Goal: Task Accomplishment & Management: Manage account settings

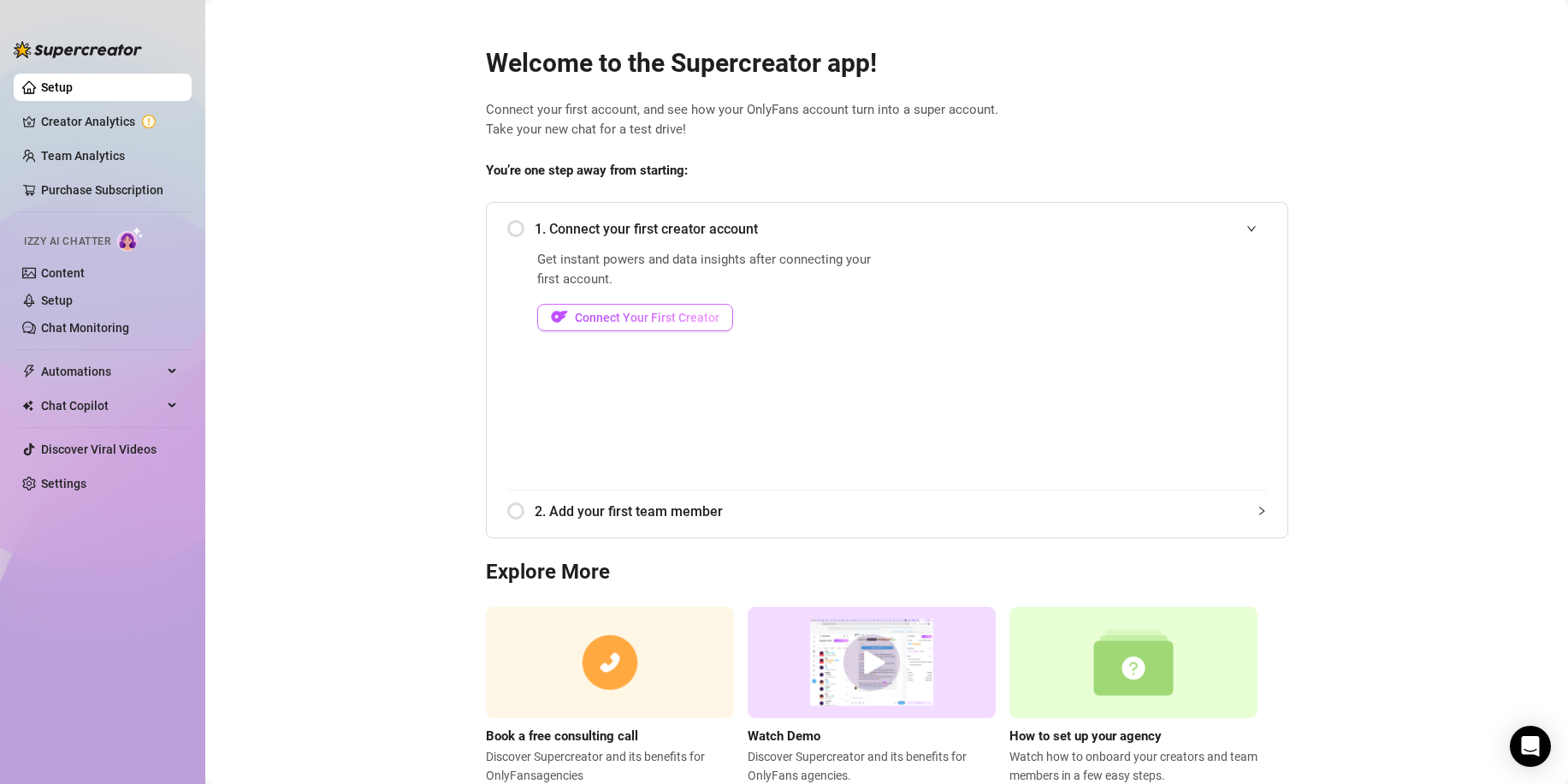
click at [666, 314] on span "Connect Your First Creator" at bounding box center [647, 317] width 144 height 14
click at [599, 318] on span "Connect Your First Creator" at bounding box center [647, 317] width 144 height 14
click at [509, 223] on div "1. Connect your first creator account" at bounding box center [886, 229] width 759 height 42
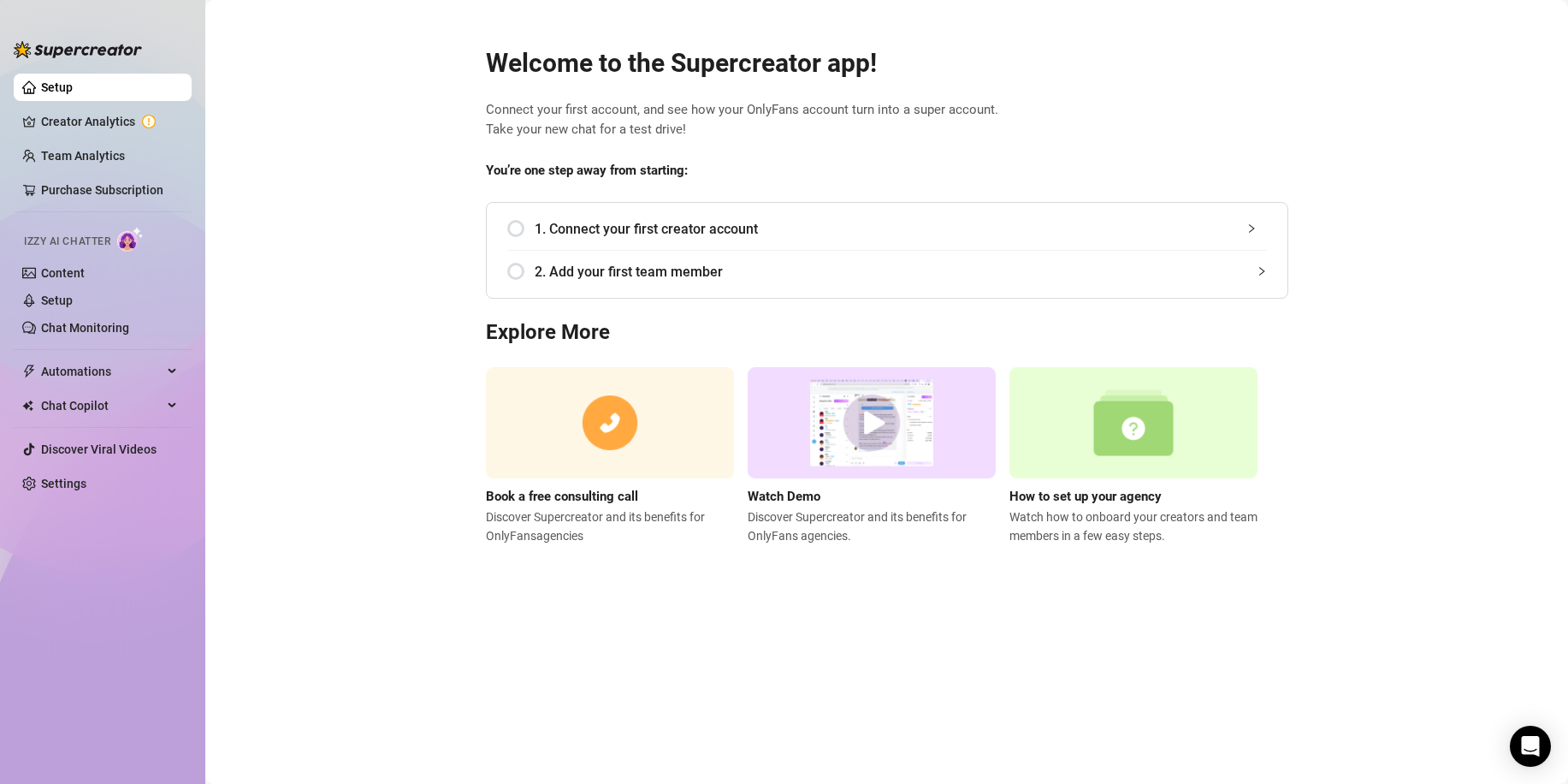
click at [1240, 226] on span "1. Connect your first creator account" at bounding box center [900, 229] width 732 height 21
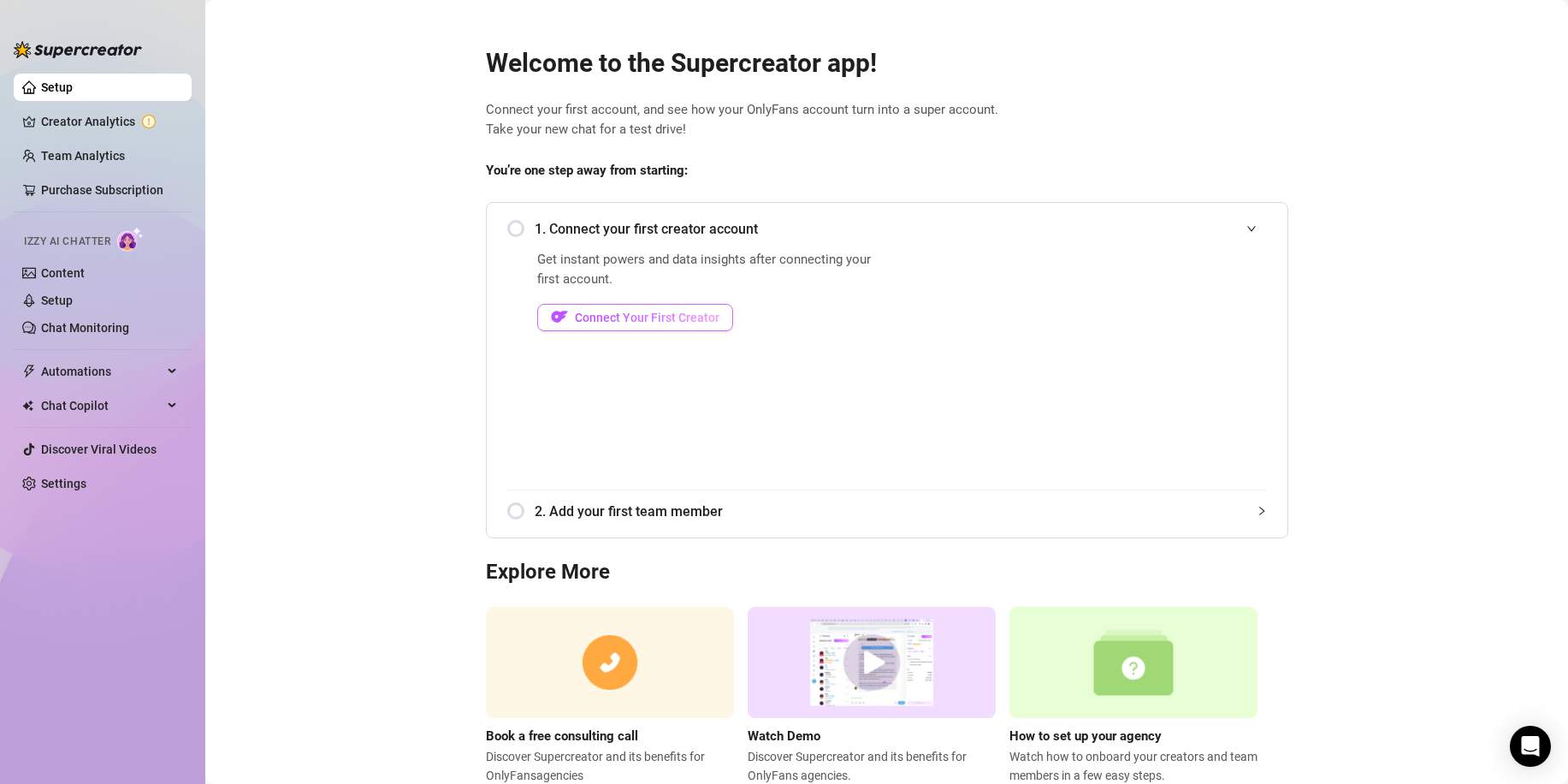
click at [671, 315] on span "Connect Your First Creator" at bounding box center [647, 317] width 144 height 14
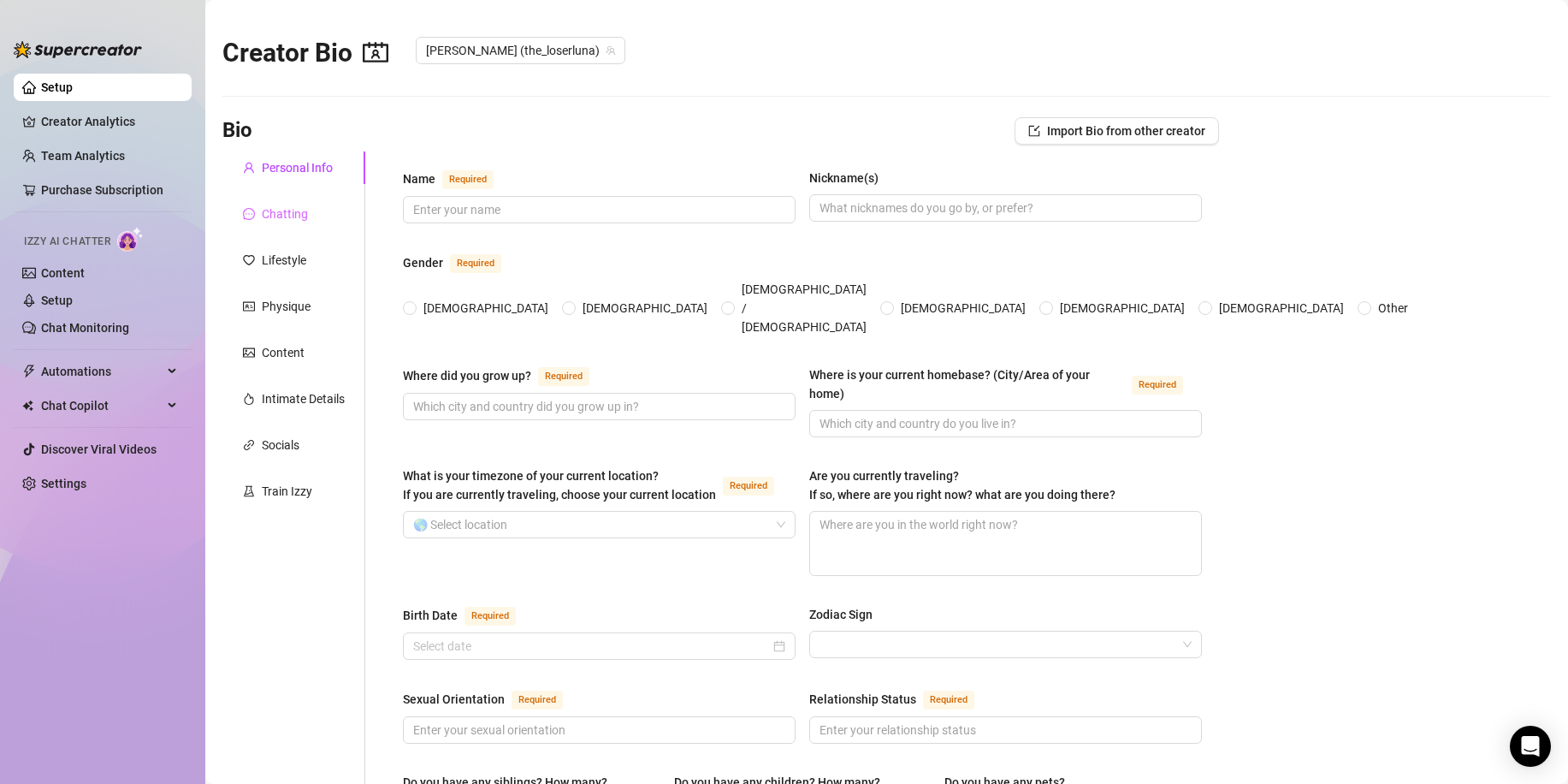
click at [308, 220] on div "Chatting" at bounding box center [293, 214] width 142 height 32
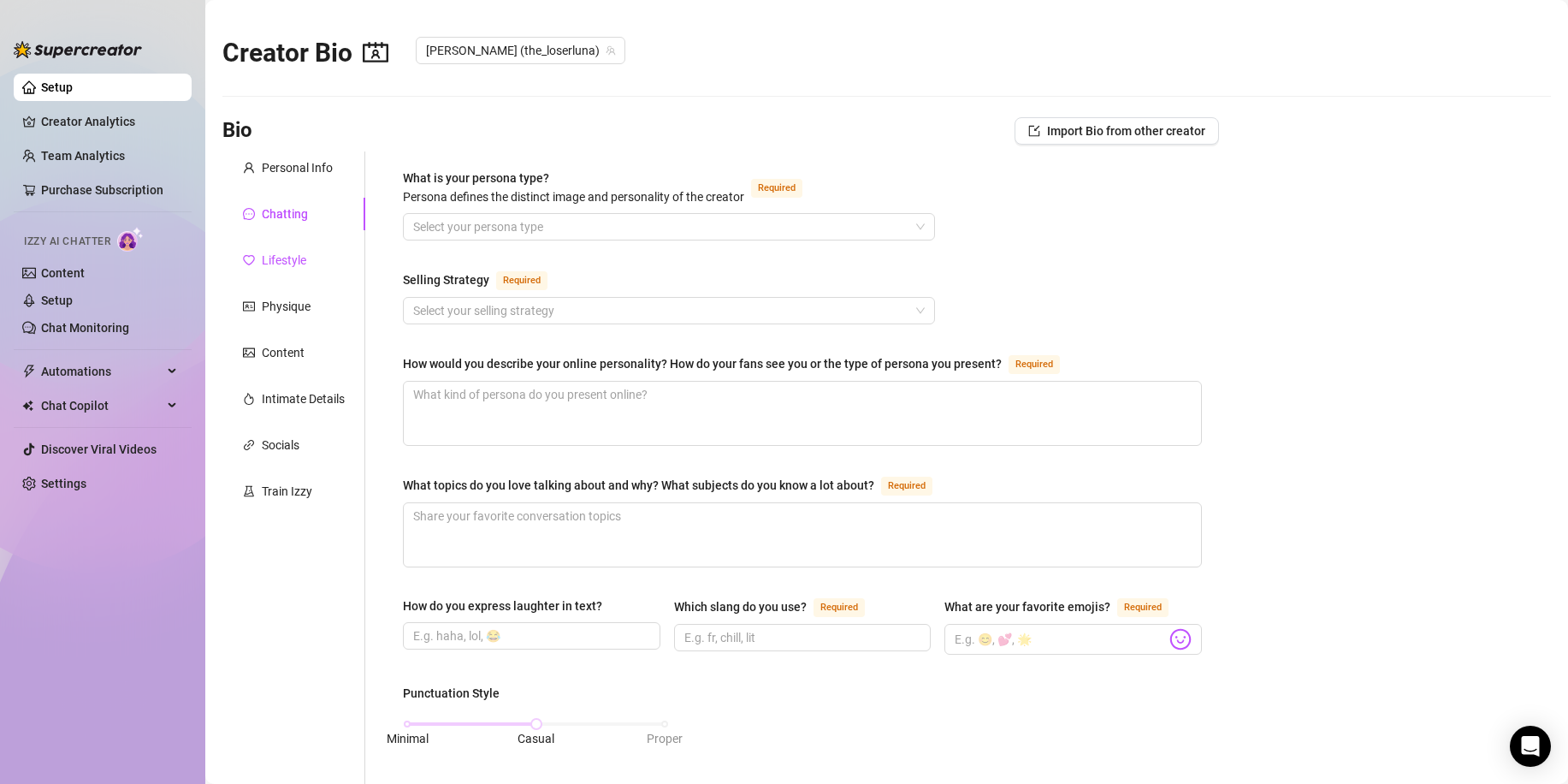
click at [294, 259] on div "Lifestyle" at bounding box center [284, 260] width 44 height 19
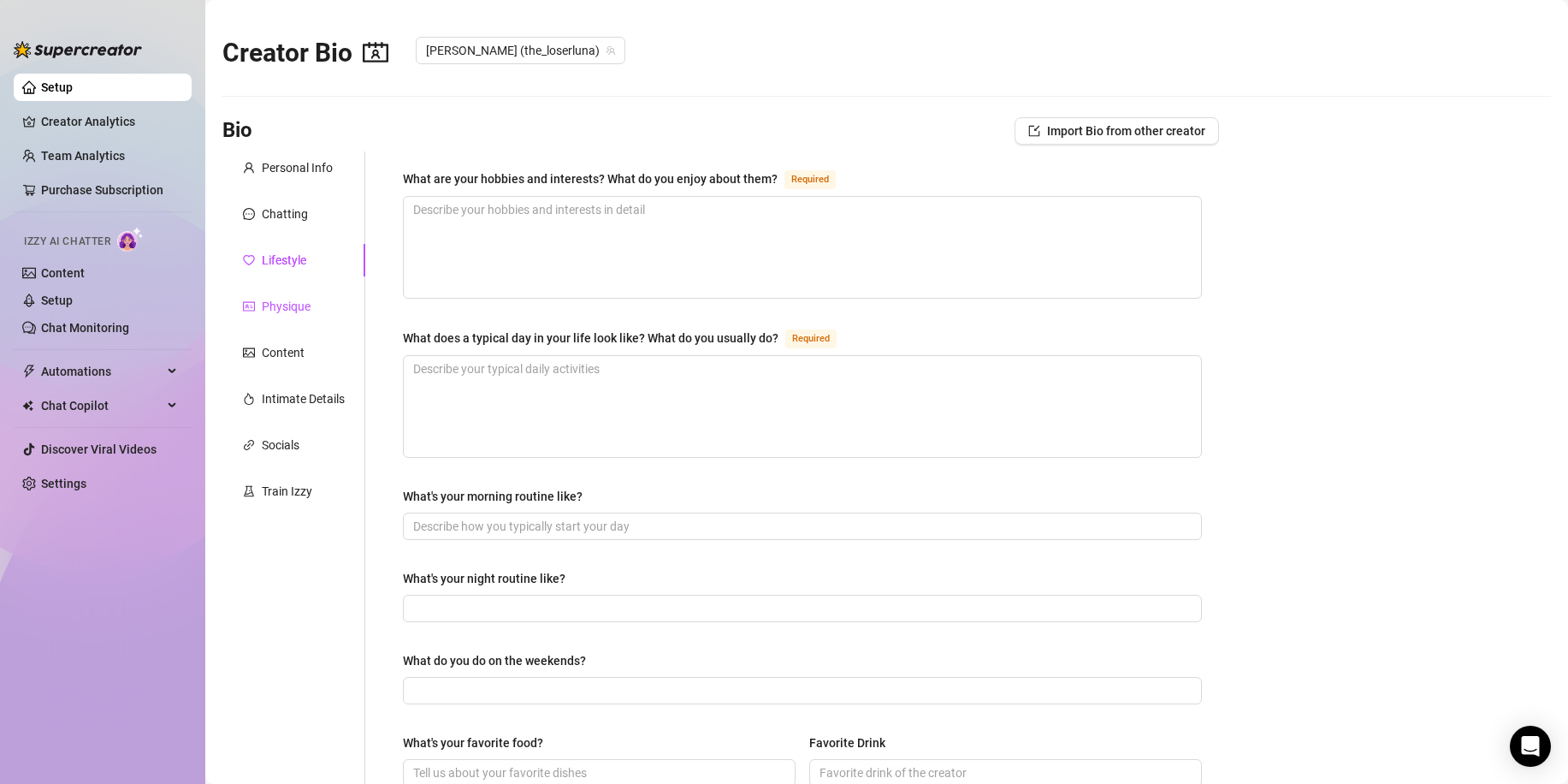
click at [305, 307] on div "Physique" at bounding box center [286, 306] width 49 height 19
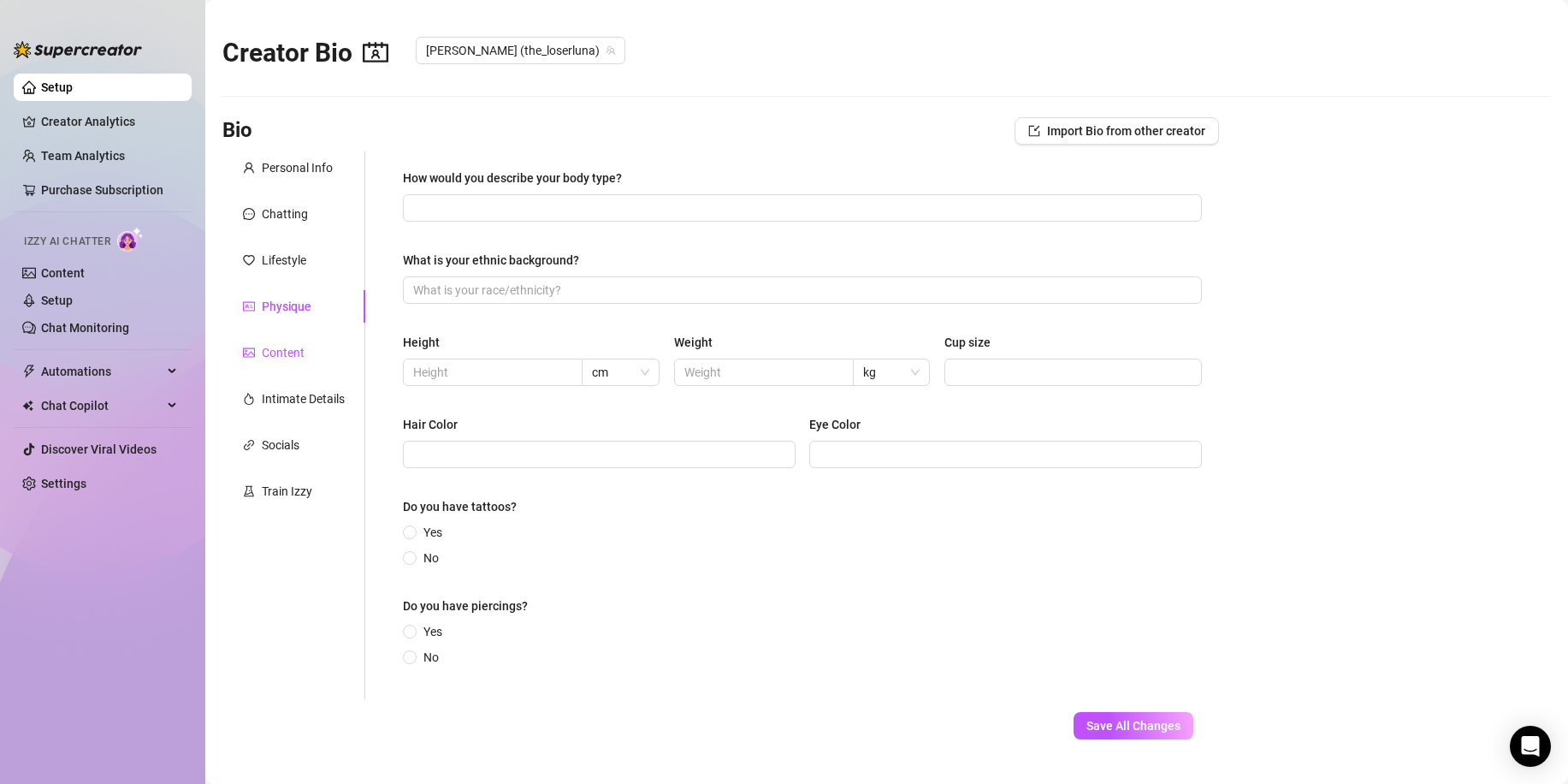
click at [300, 348] on div "Content" at bounding box center [283, 353] width 43 height 19
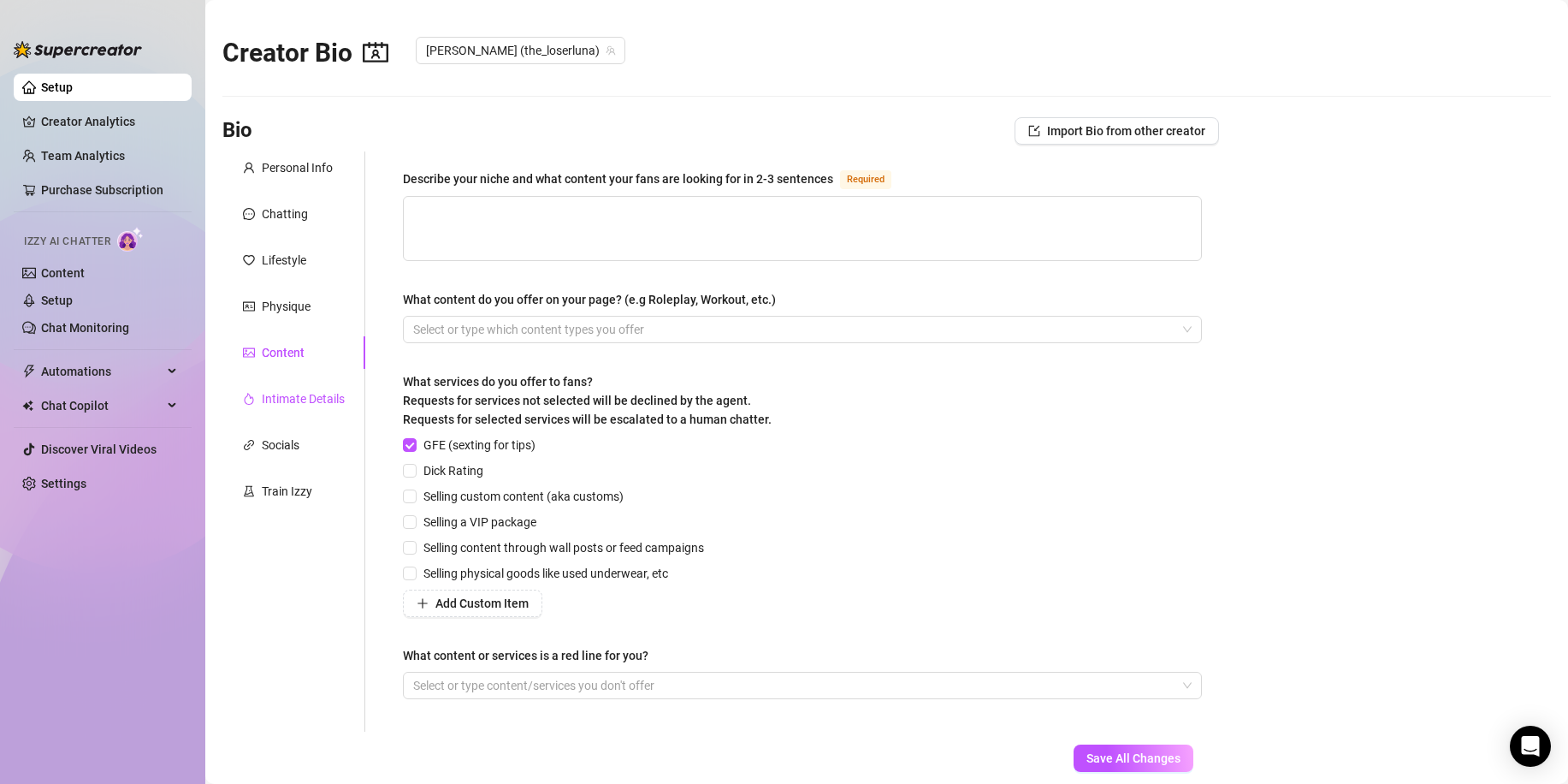
click at [297, 391] on div "Intimate Details" at bounding box center [303, 399] width 83 height 19
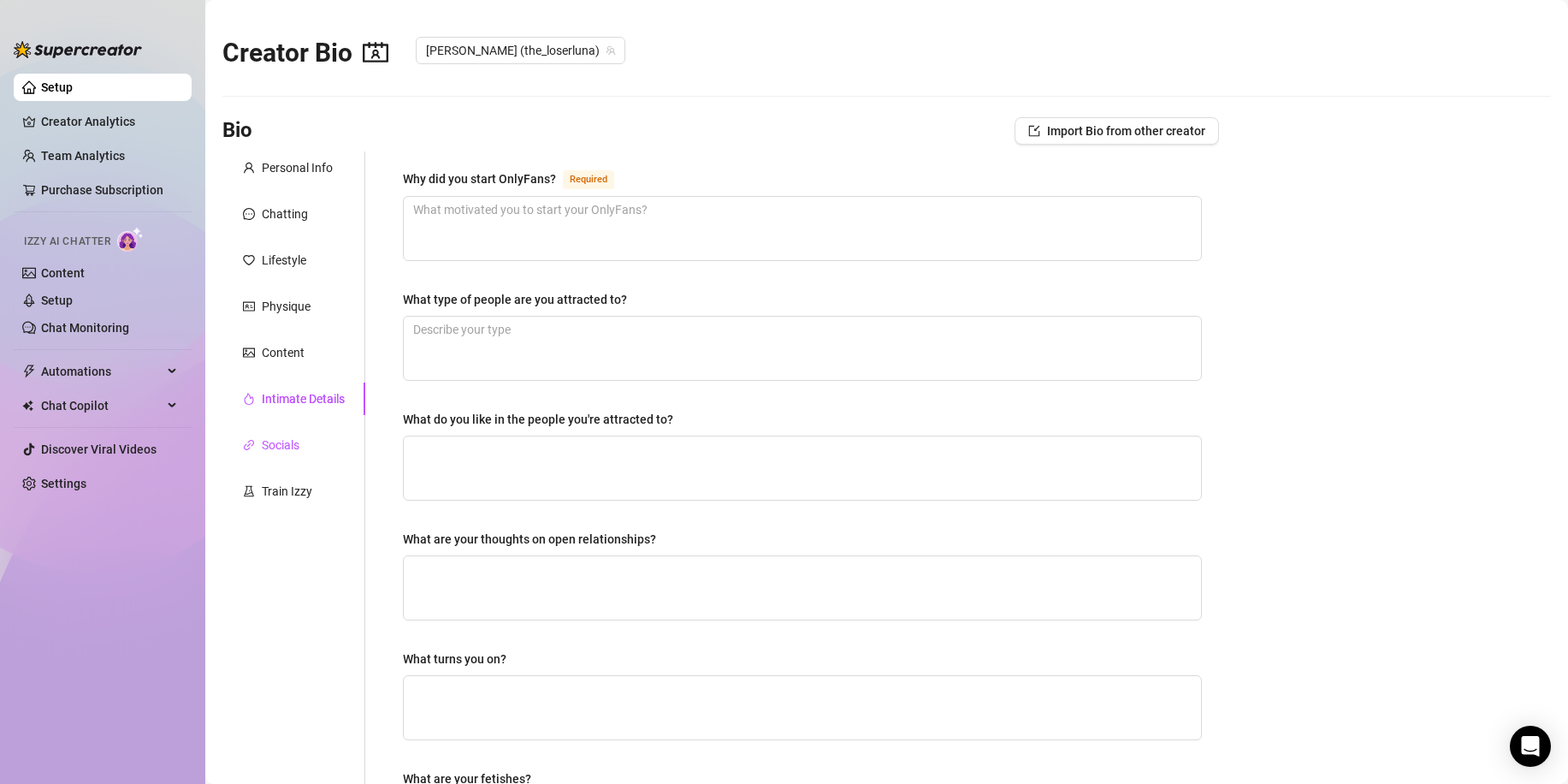
click at [293, 444] on div "Socials" at bounding box center [280, 445] width 38 height 19
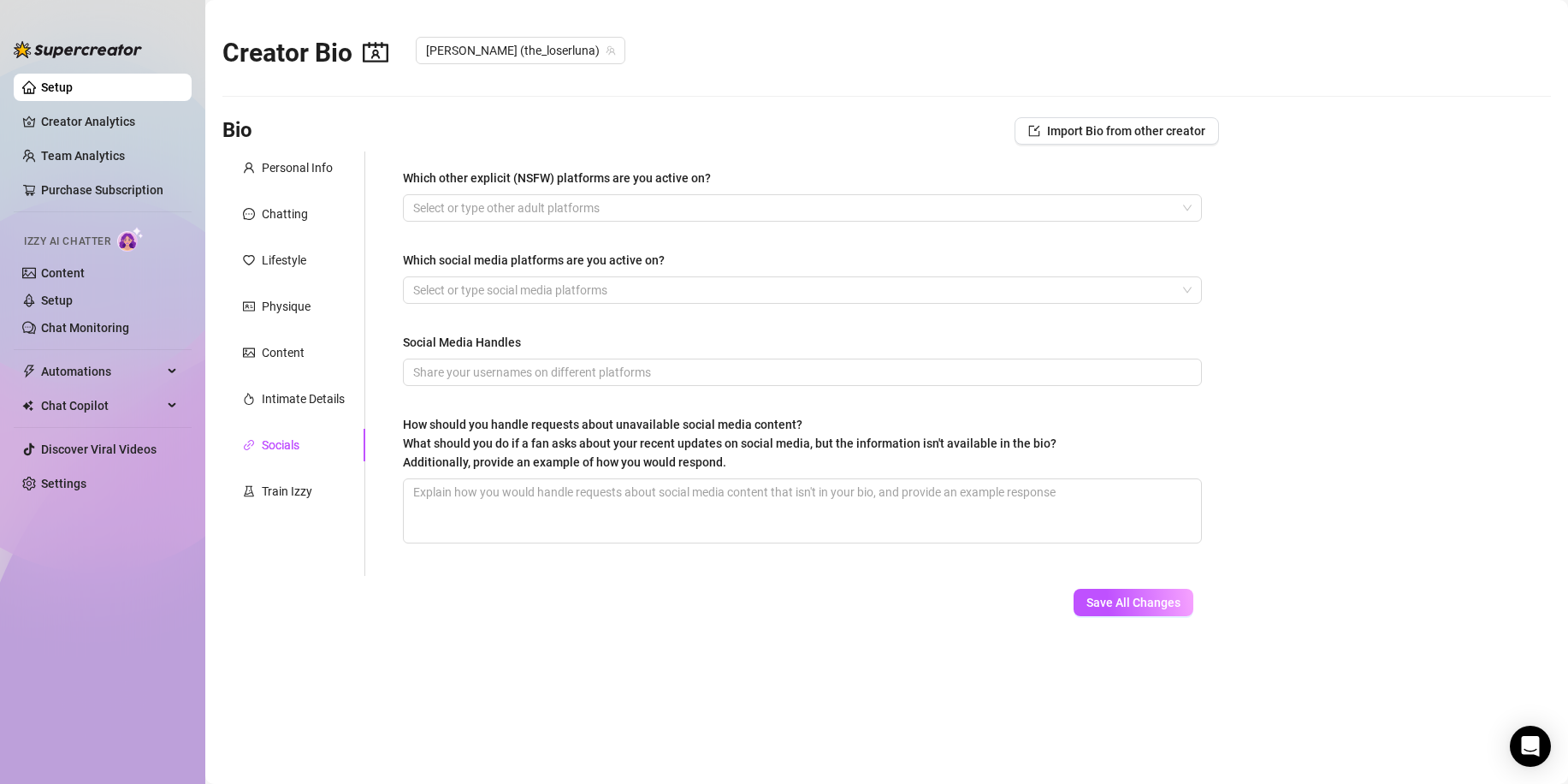
click at [60, 85] on link "Setup" at bounding box center [56, 87] width 31 height 14
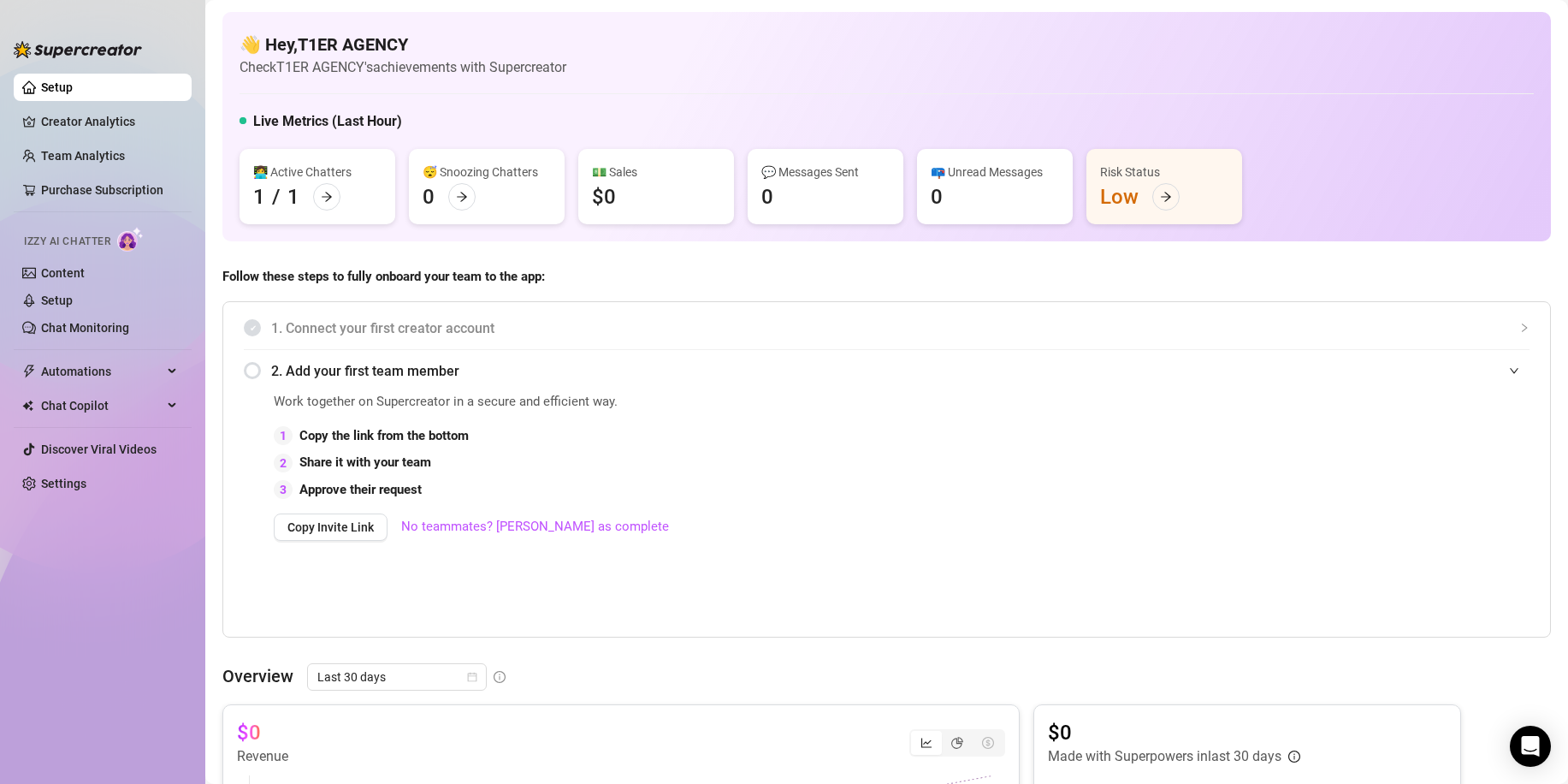
click at [251, 374] on div "2. Add your first team member" at bounding box center [885, 370] width 1285 height 42
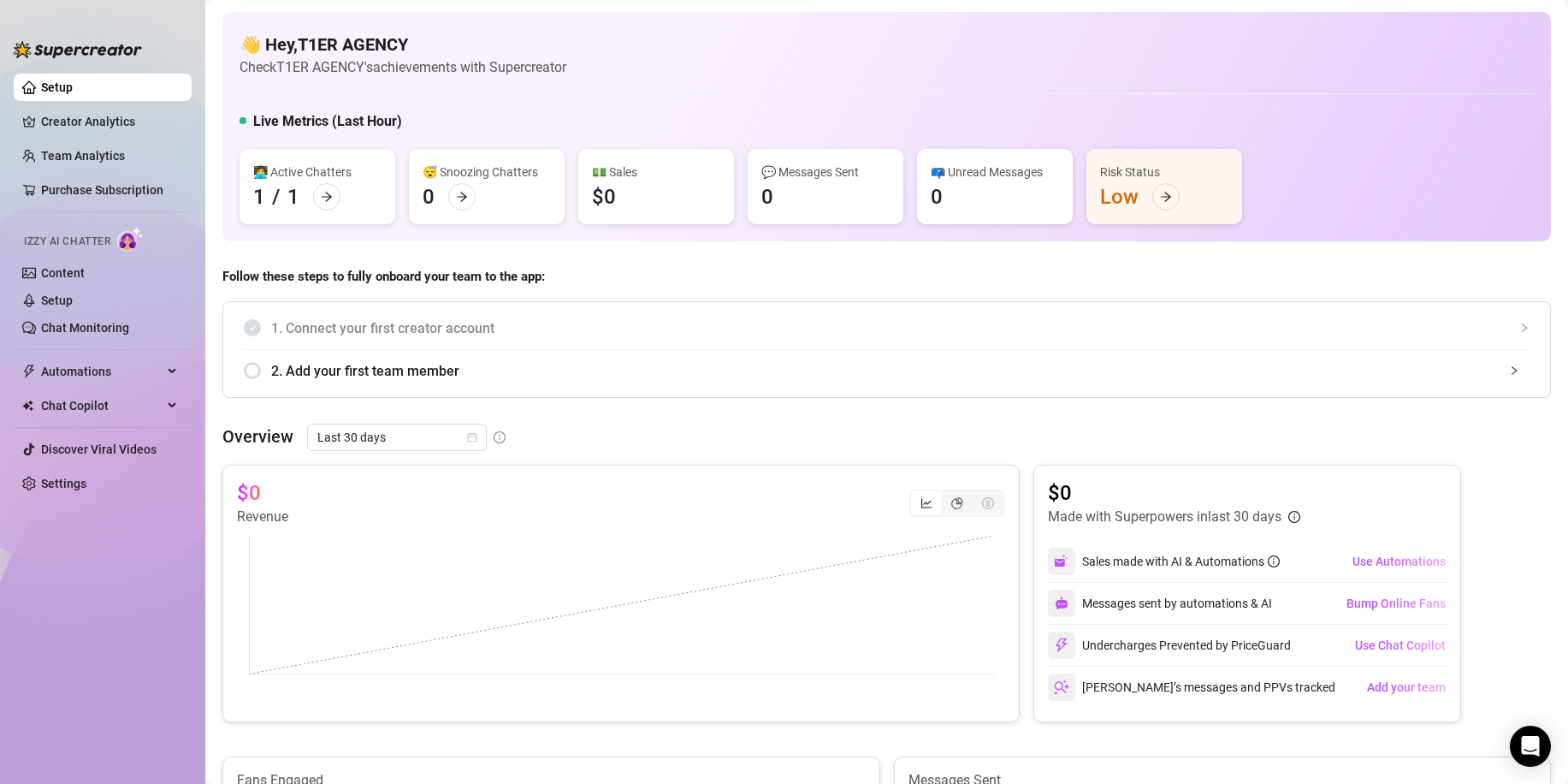
click at [251, 374] on div "2. Add your first team member" at bounding box center [885, 370] width 1285 height 42
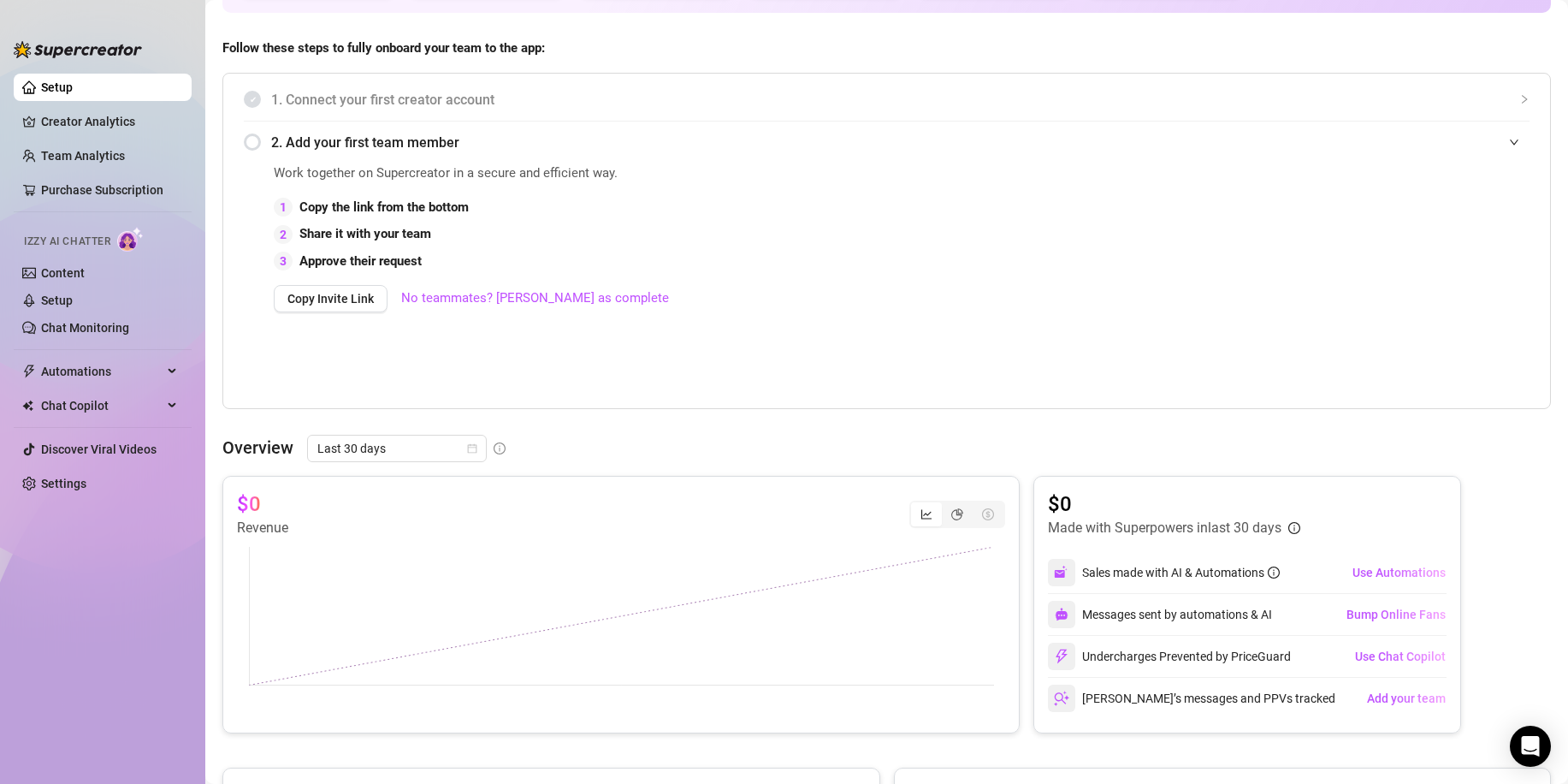
scroll to position [256, 0]
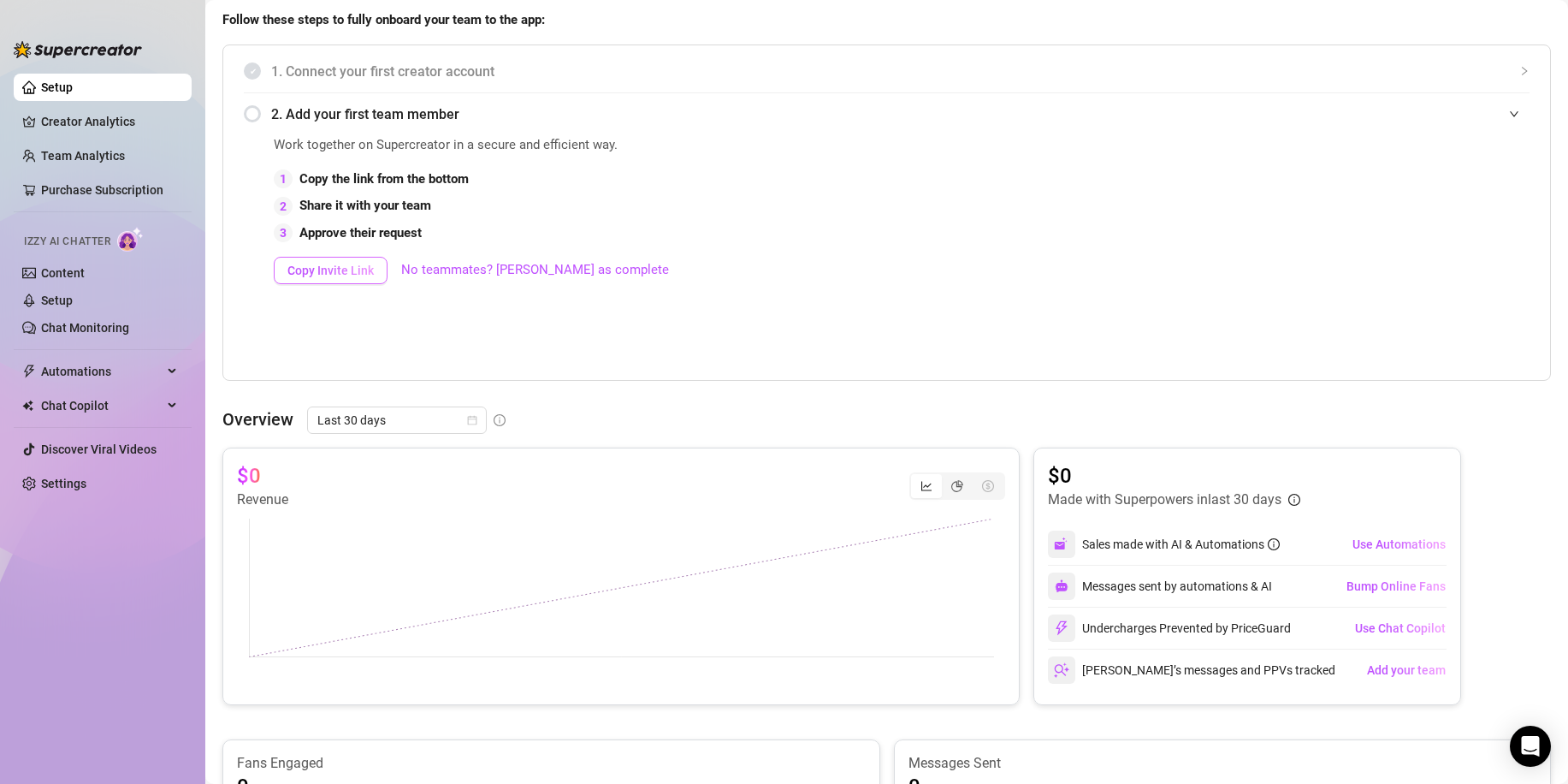
click at [322, 278] on span "Copy Invite Link" at bounding box center [330, 270] width 86 height 14
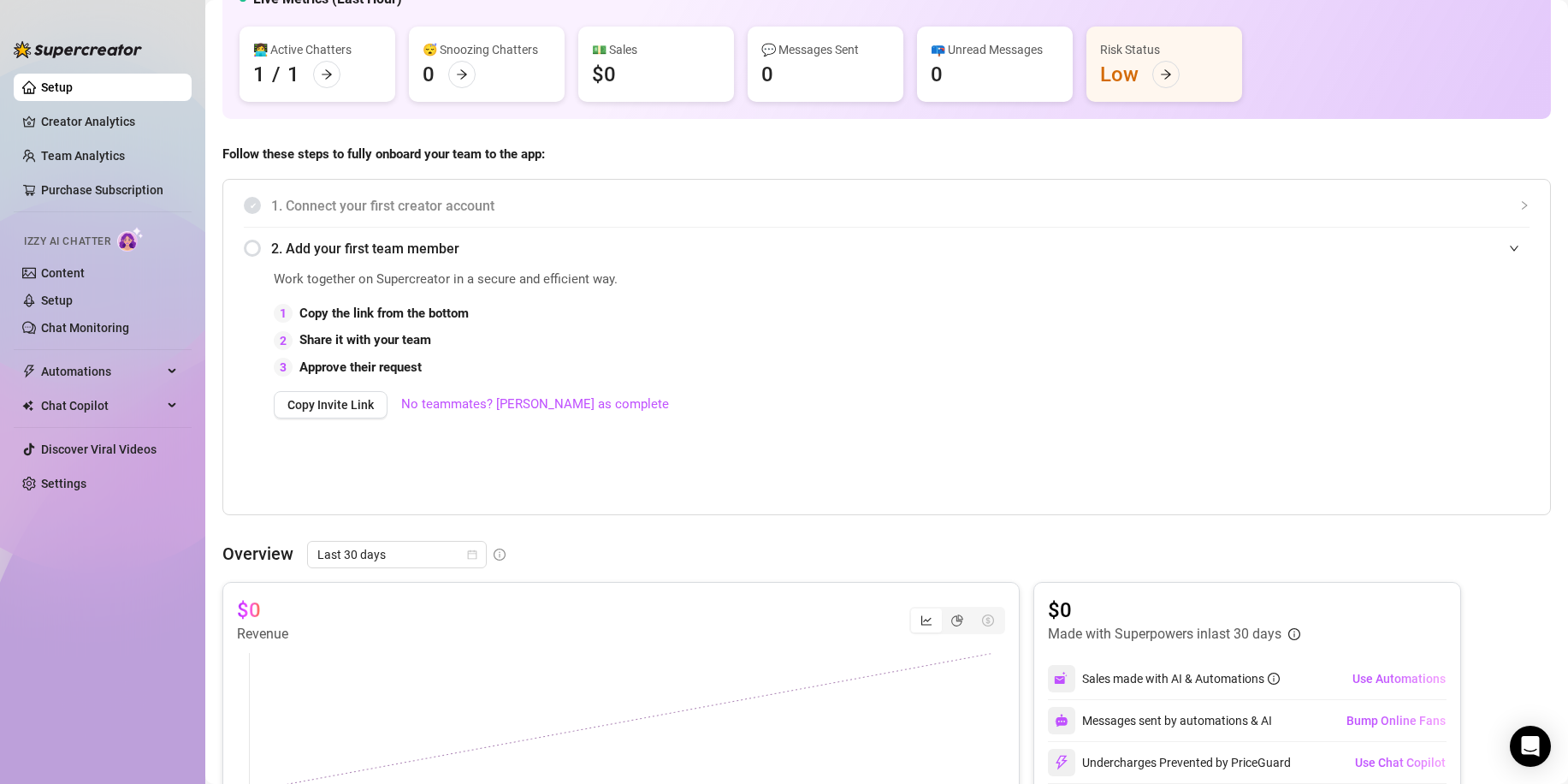
scroll to position [0, 0]
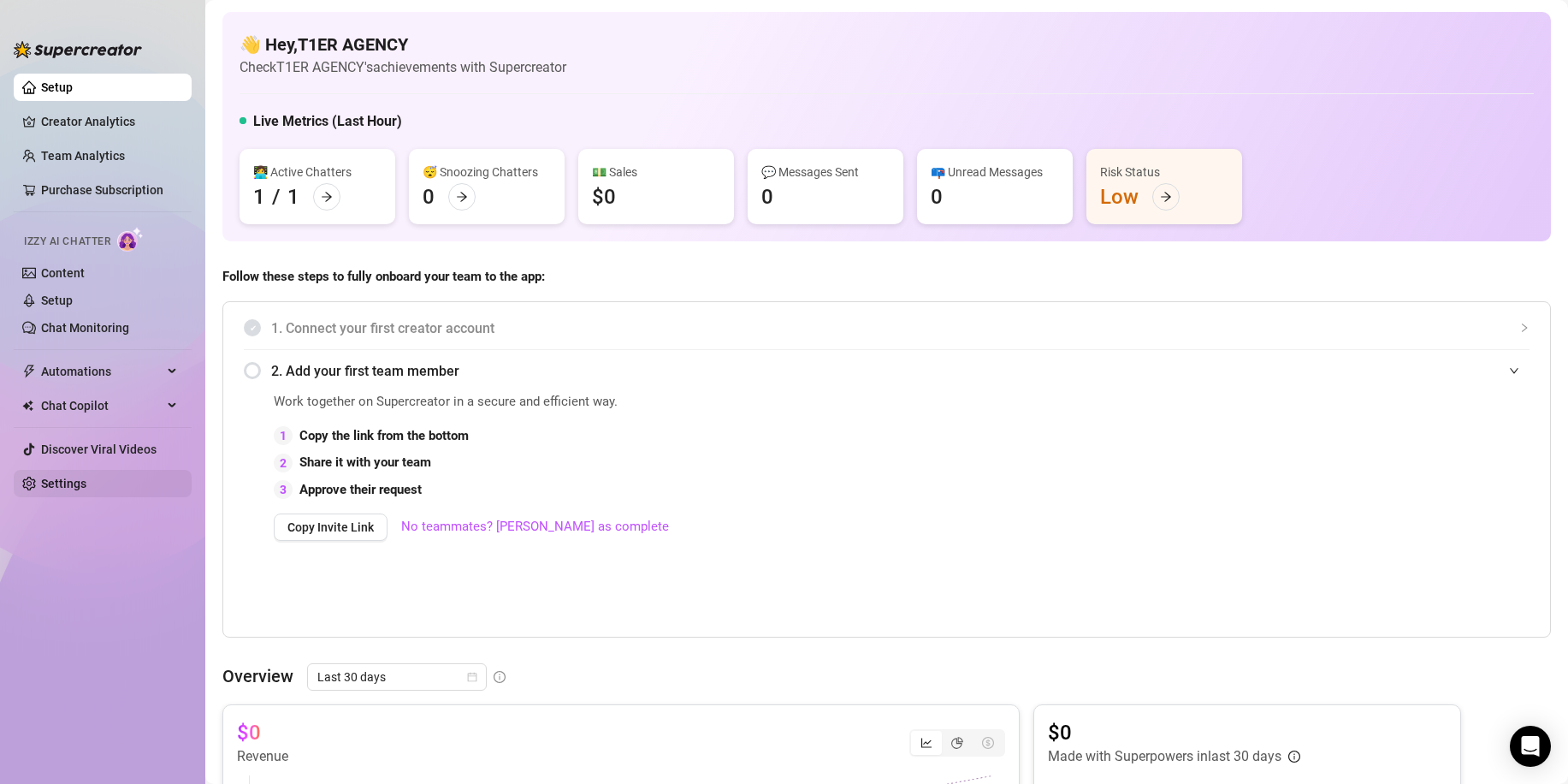
drag, startPoint x: 45, startPoint y: 479, endPoint x: 47, endPoint y: 488, distance: 9.2
click at [45, 479] on link "Settings" at bounding box center [63, 483] width 45 height 14
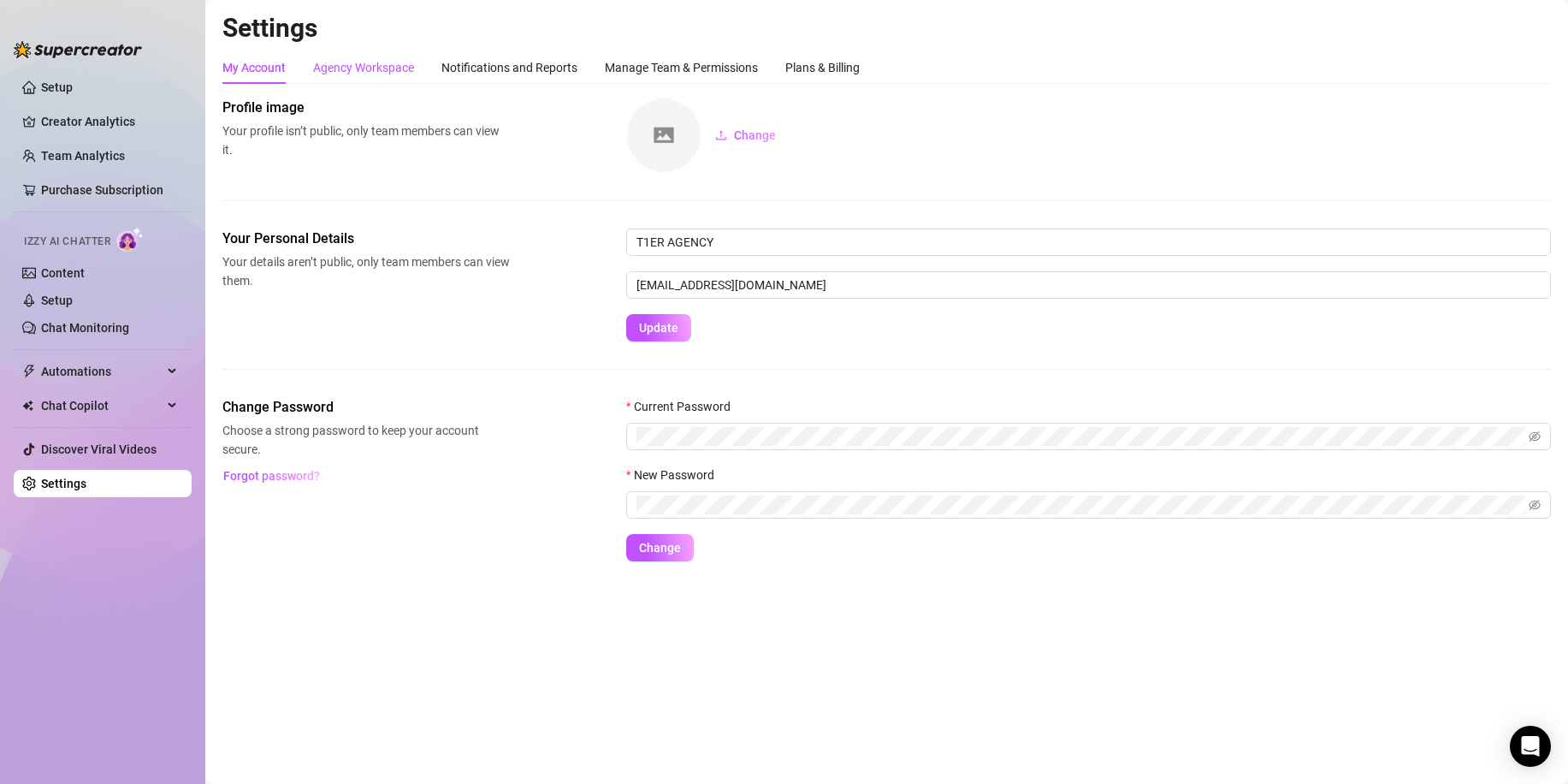
click at [379, 73] on div "Agency Workspace" at bounding box center [363, 68] width 101 height 19
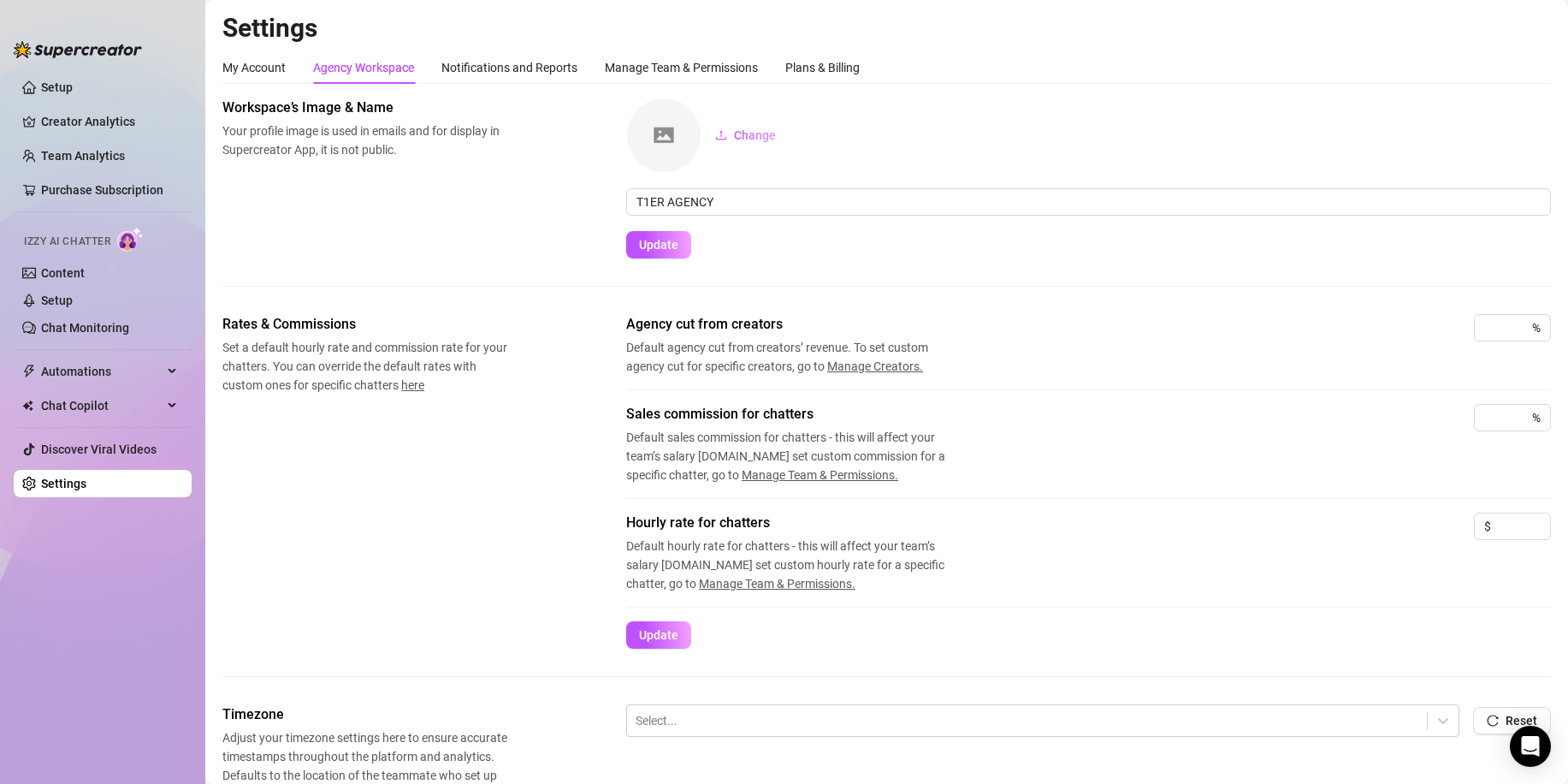
scroll to position [85, 0]
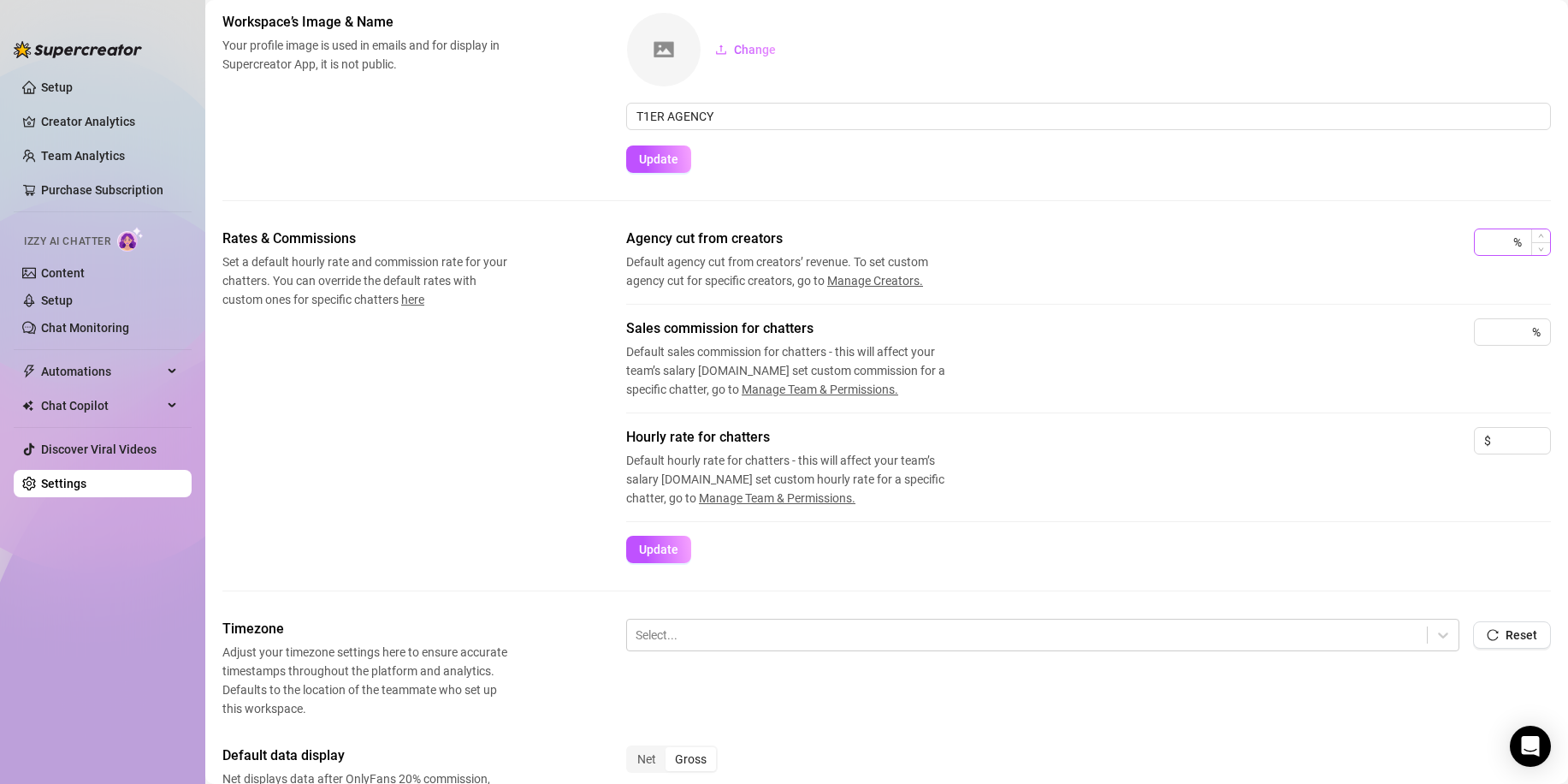
click at [1506, 238] on div "%" at bounding box center [1512, 243] width 77 height 28
click at [1489, 240] on input at bounding box center [1497, 243] width 26 height 26
click at [1488, 334] on input at bounding box center [1497, 332] width 26 height 26
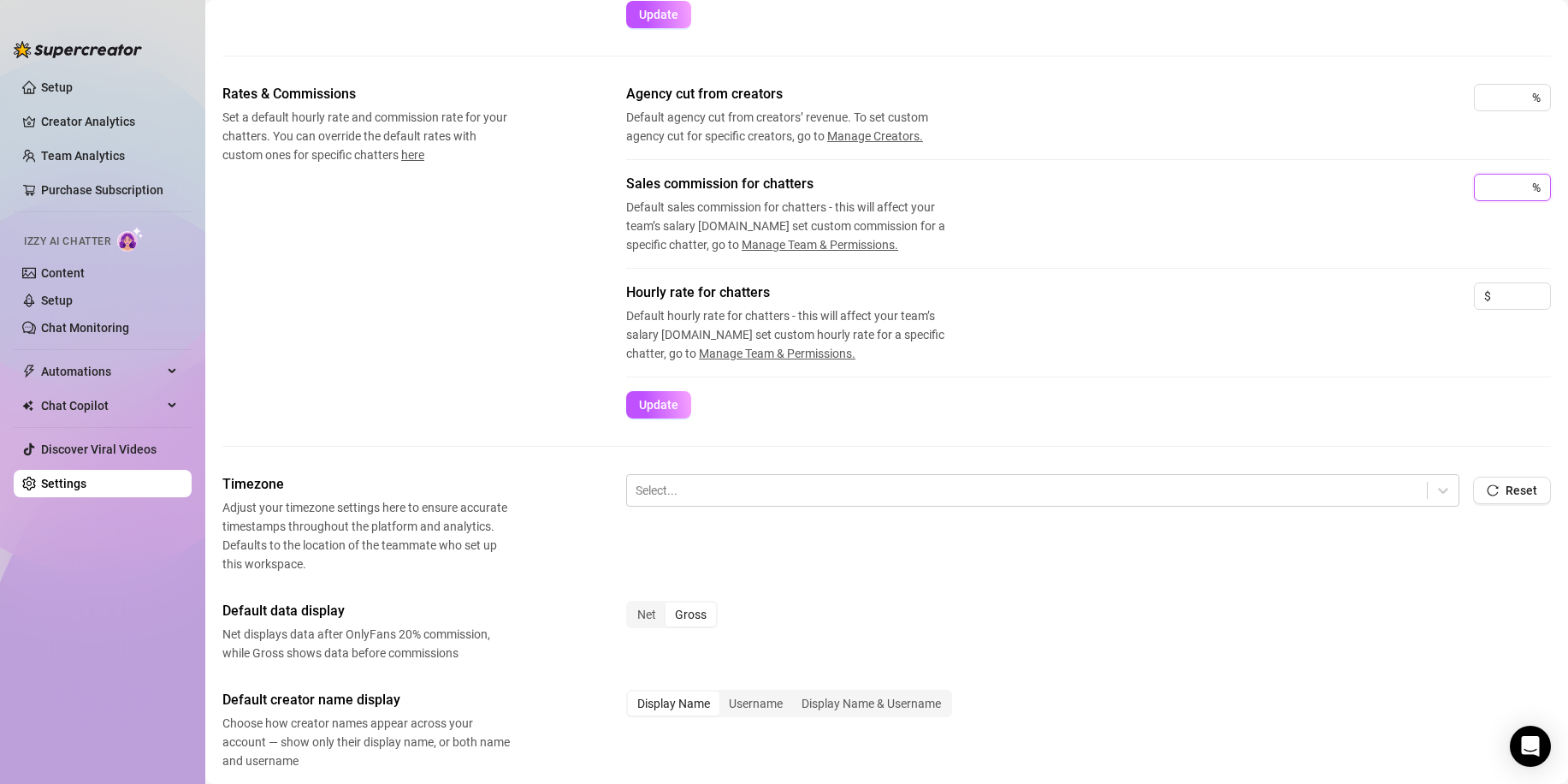
scroll to position [256, 0]
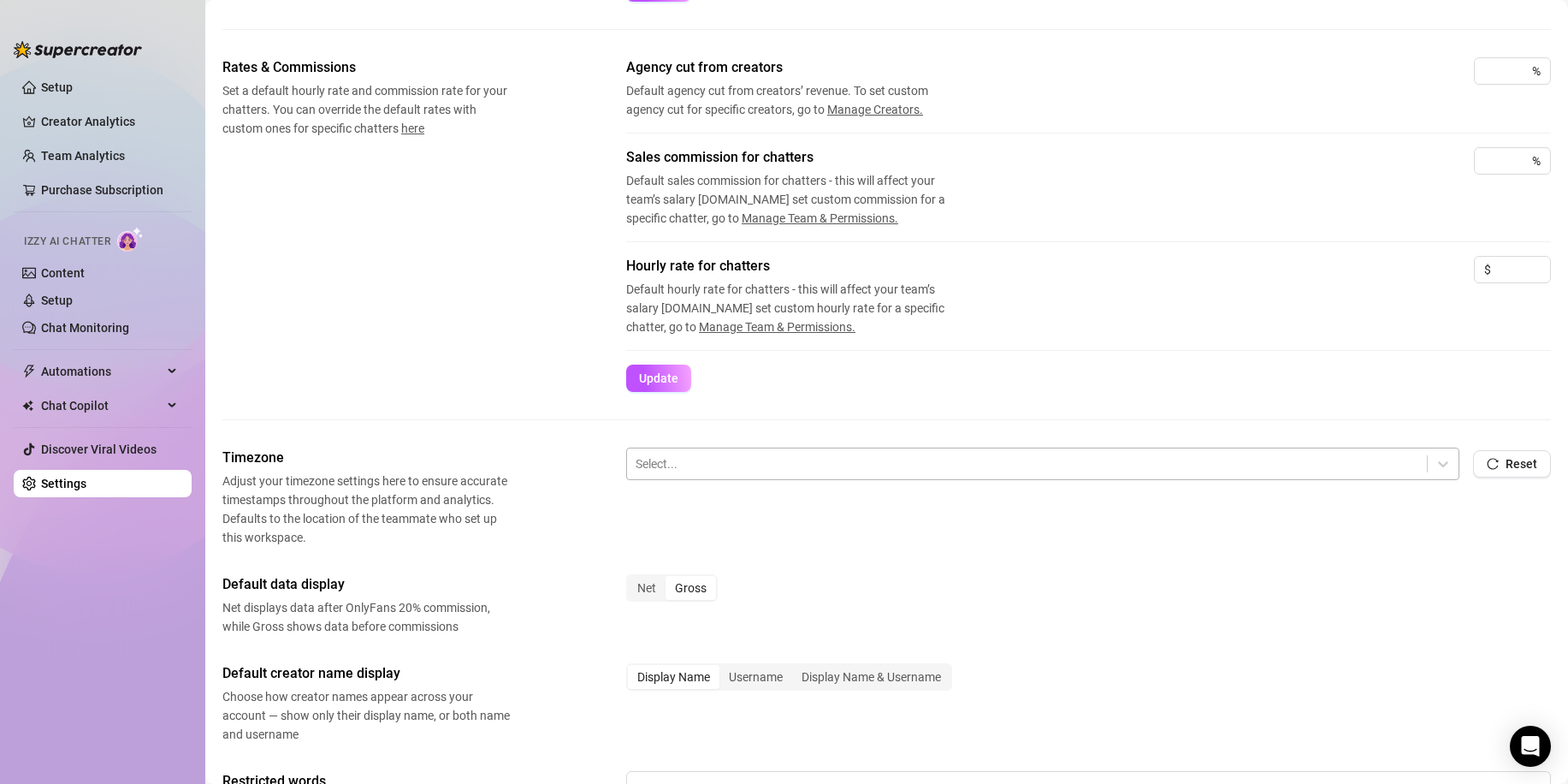
click at [759, 460] on div at bounding box center [1027, 464] width 783 height 22
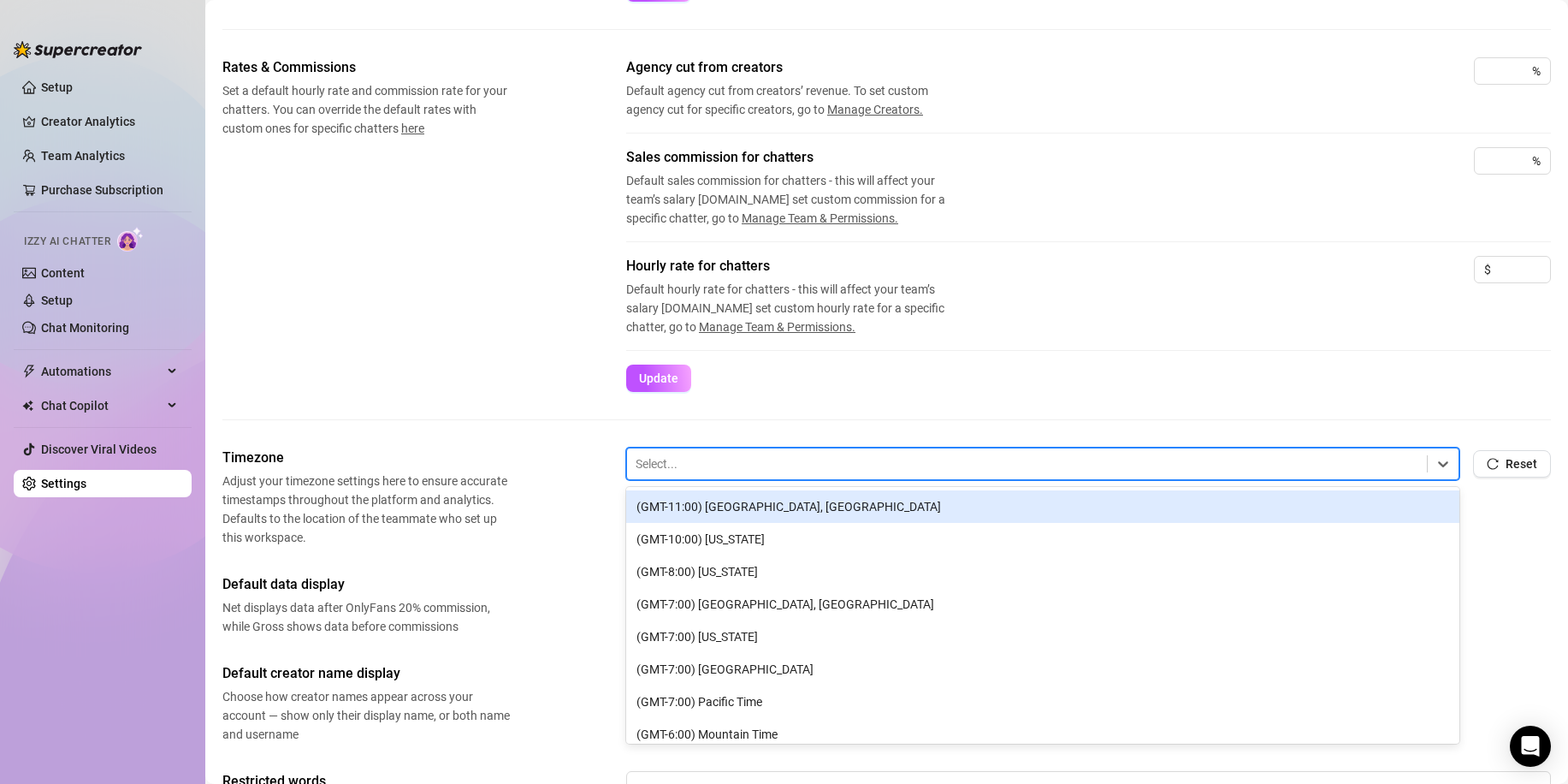
click at [759, 460] on div at bounding box center [1027, 464] width 783 height 22
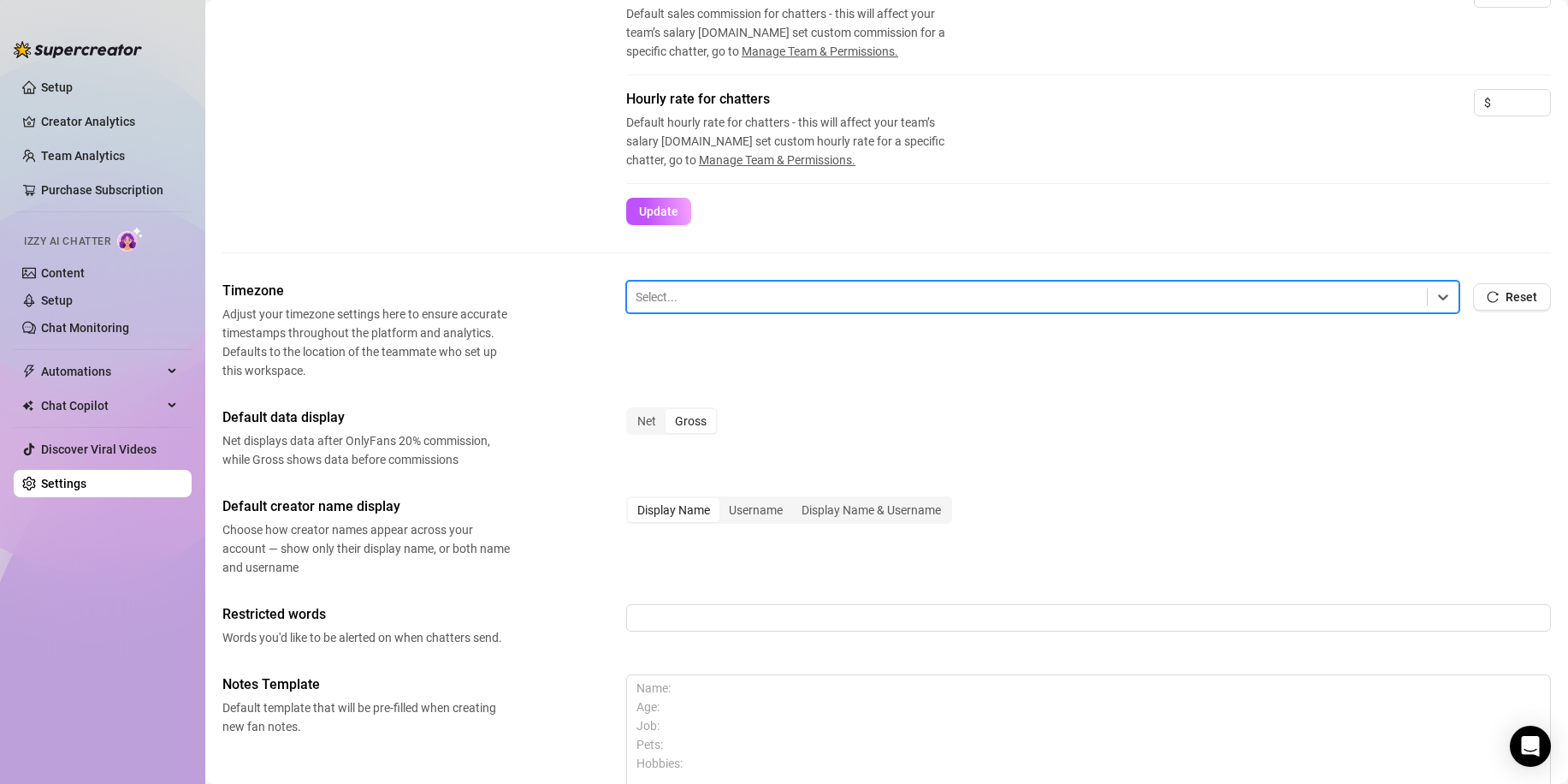
scroll to position [428, 0]
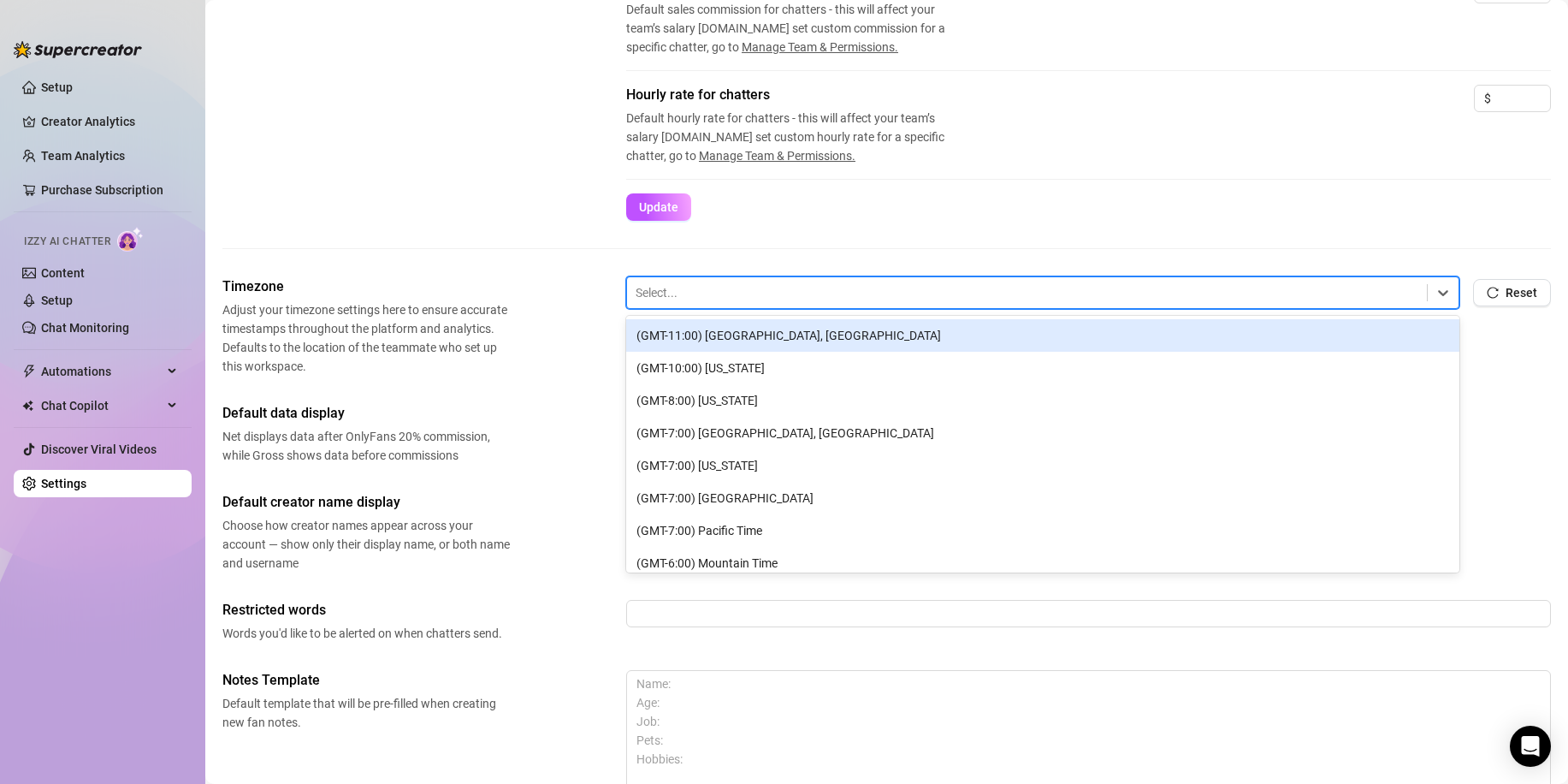
click at [784, 308] on div "Select..." at bounding box center [1043, 292] width 833 height 32
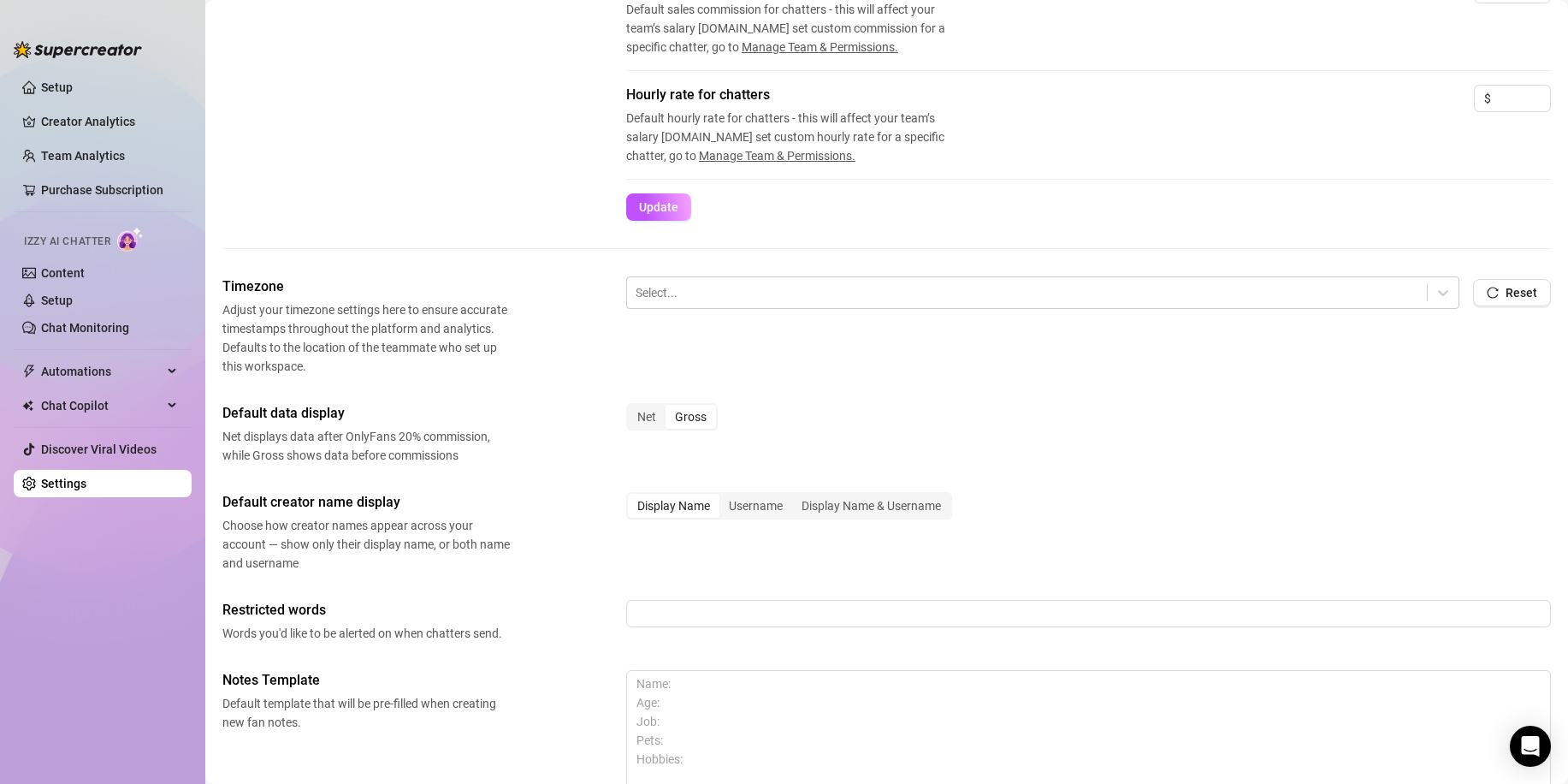
click at [489, 338] on span "Adjust your timezone settings here to ensure accurate timestamps throughout the…" at bounding box center [365, 337] width 288 height 75
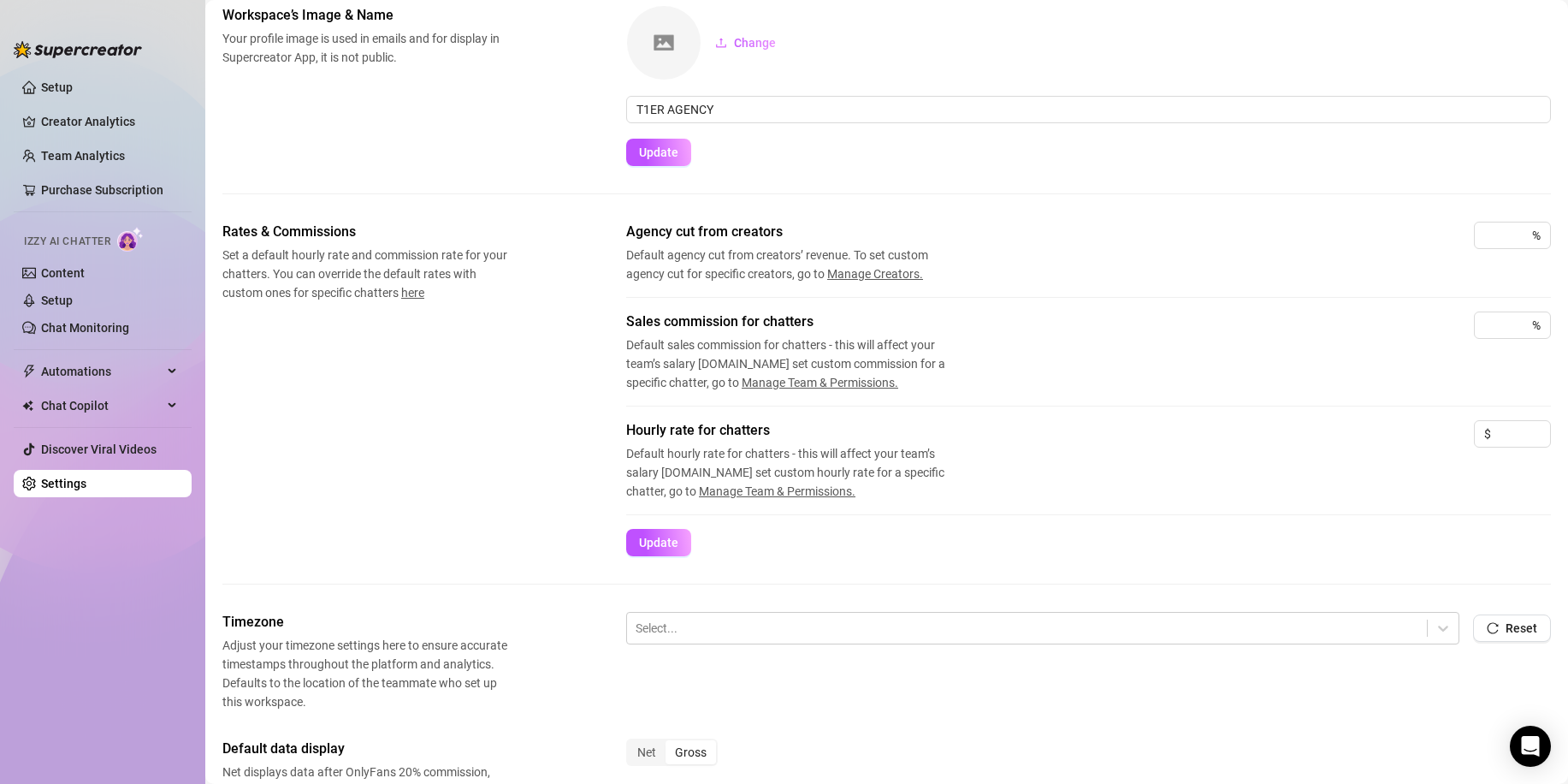
scroll to position [0, 0]
